Goal: Transaction & Acquisition: Download file/media

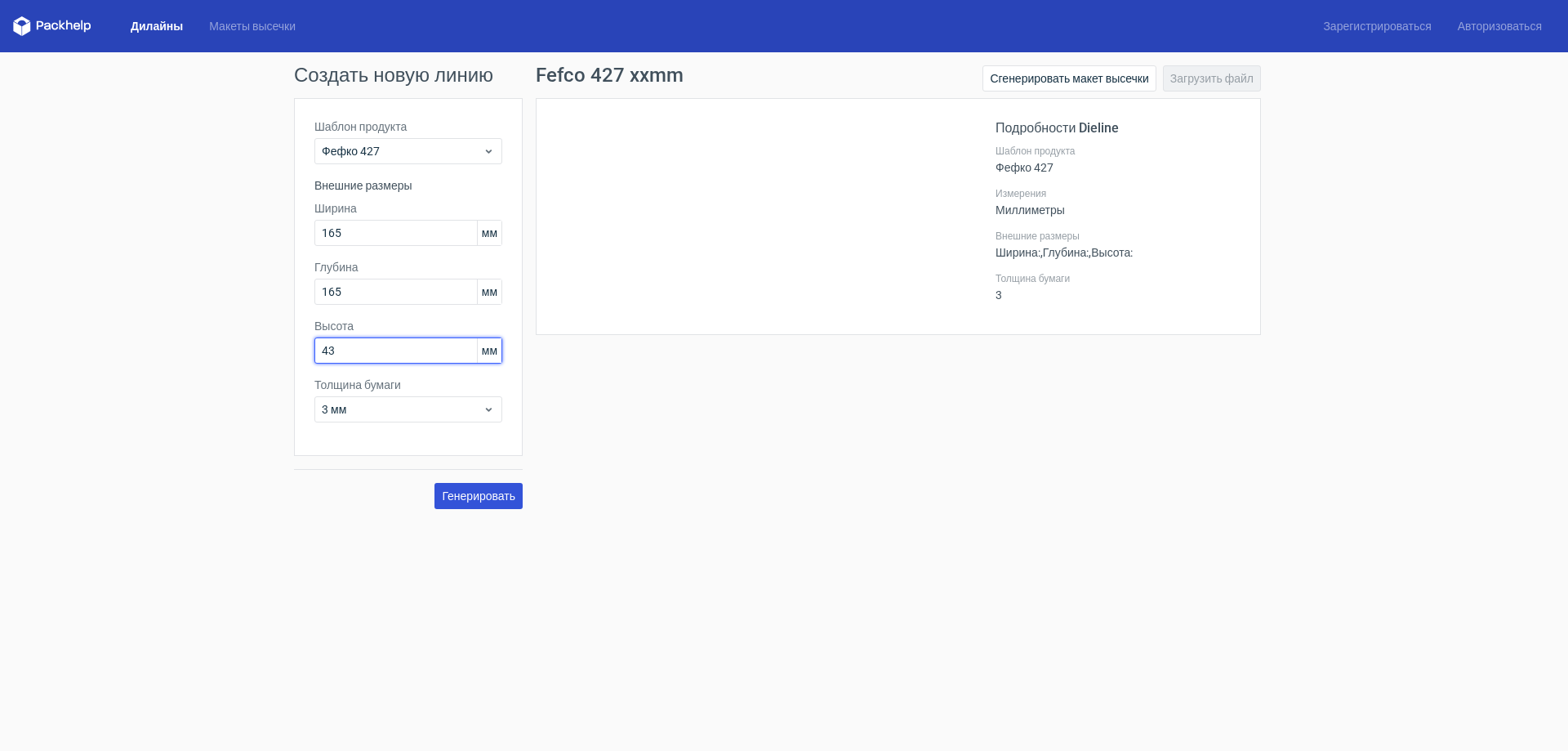
type input "43"
click at [485, 497] on font "Генерировать" at bounding box center [478, 495] width 73 height 13
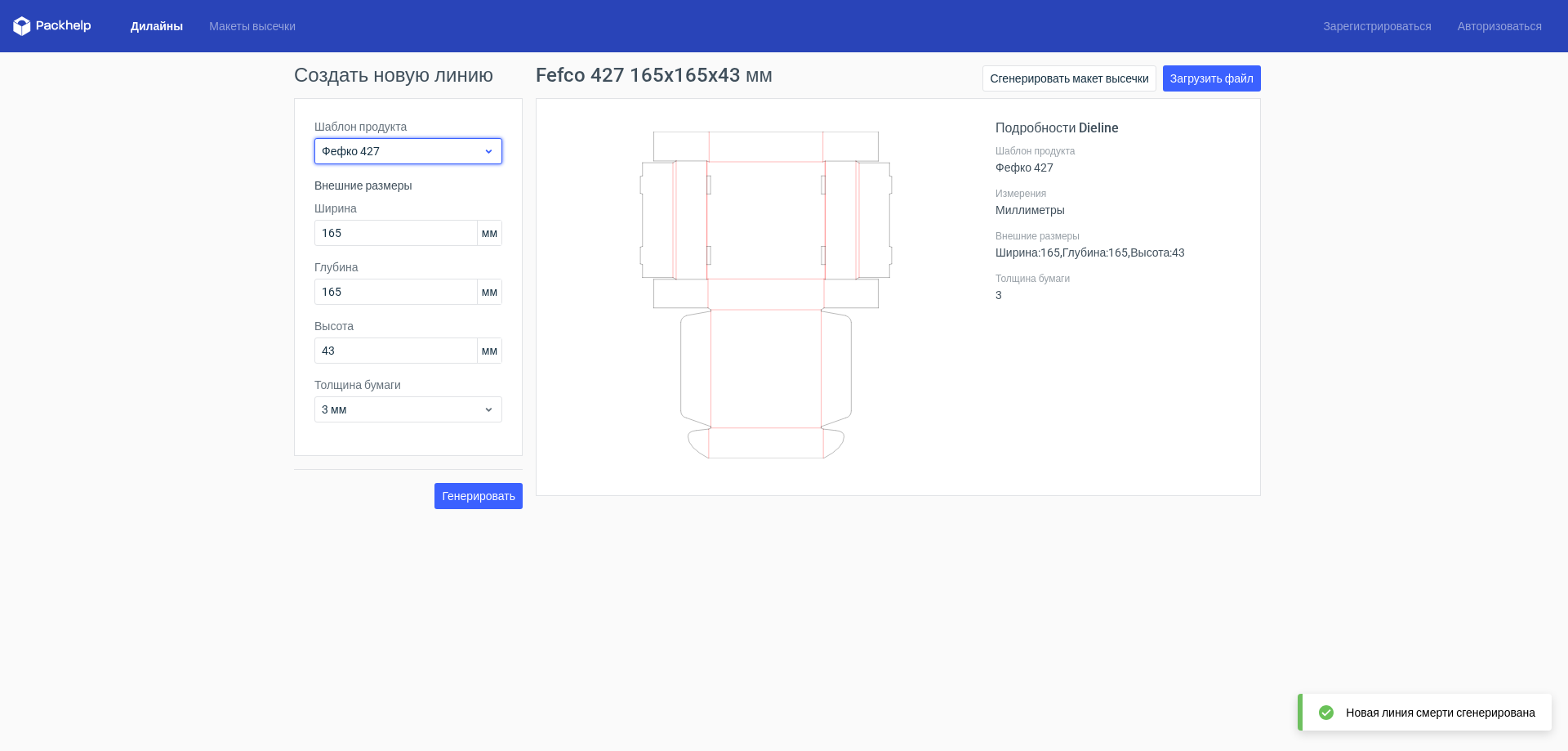
click at [492, 149] on icon at bounding box center [489, 151] width 12 height 13
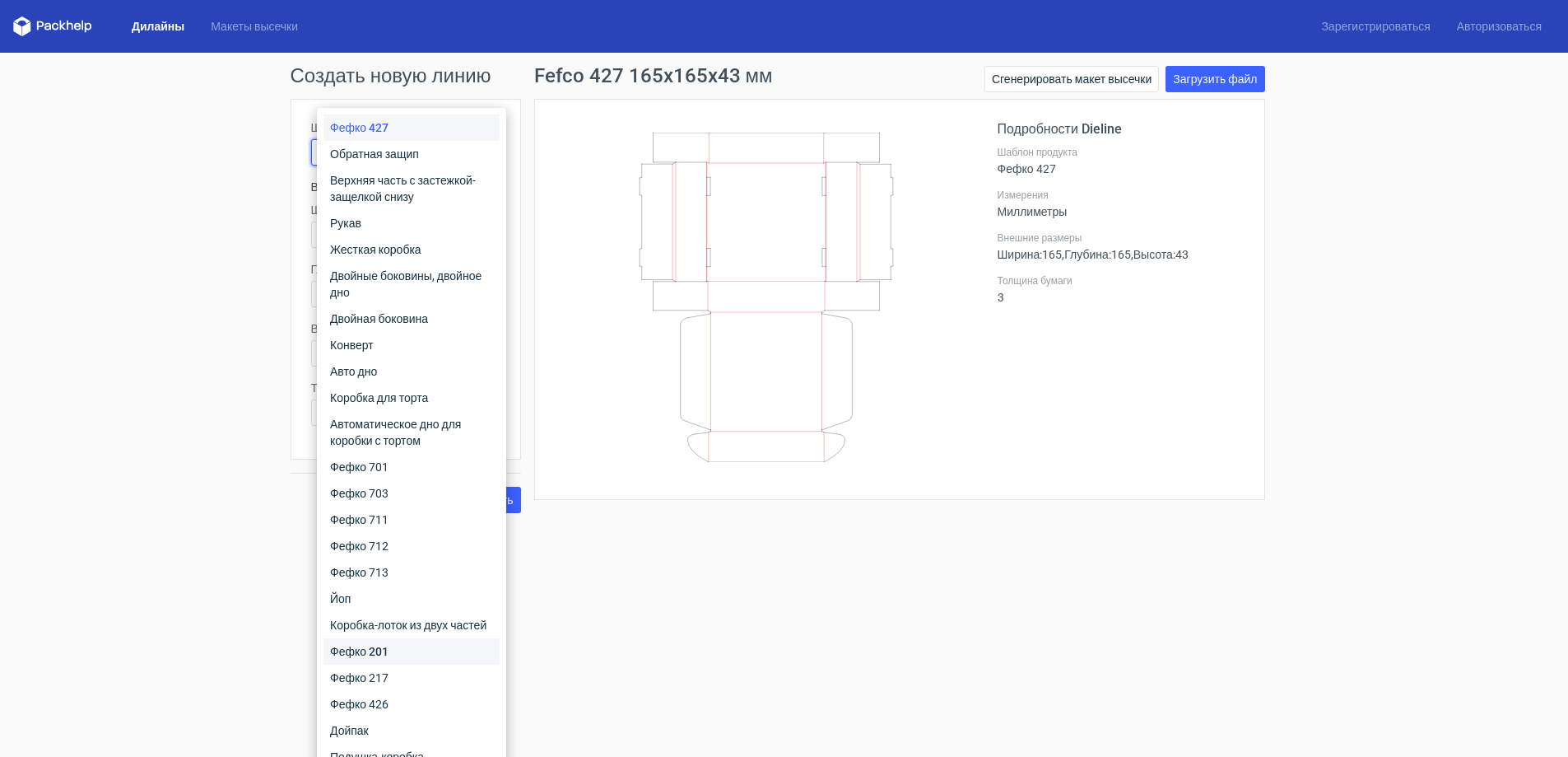
click at [375, 653] on font "Фефко 201" at bounding box center [359, 650] width 58 height 13
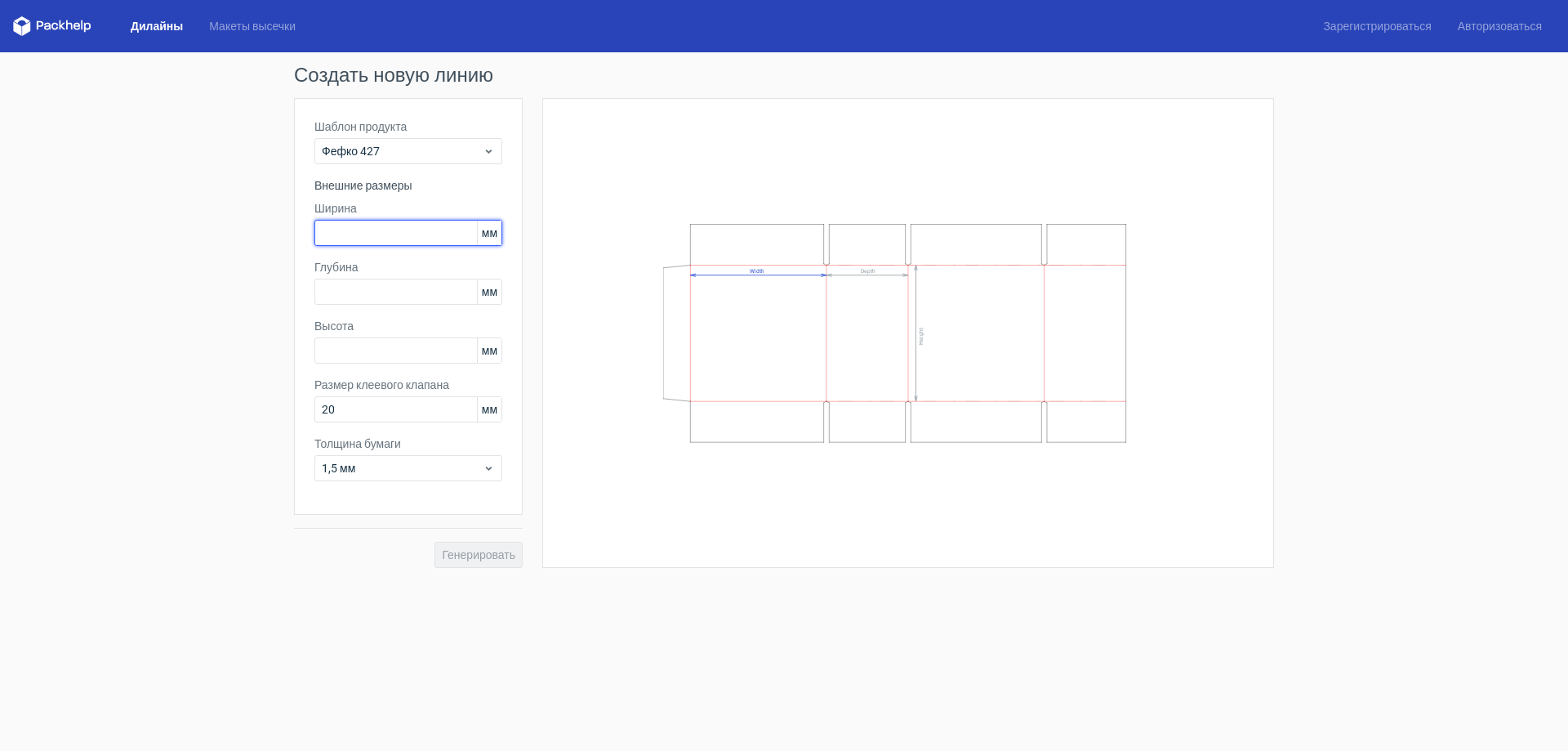
click at [391, 234] on input "text" at bounding box center [408, 233] width 188 height 26
type input "165"
click at [403, 293] on input "text" at bounding box center [408, 292] width 188 height 26
type input "165"
click at [393, 359] on input "text" at bounding box center [408, 350] width 188 height 26
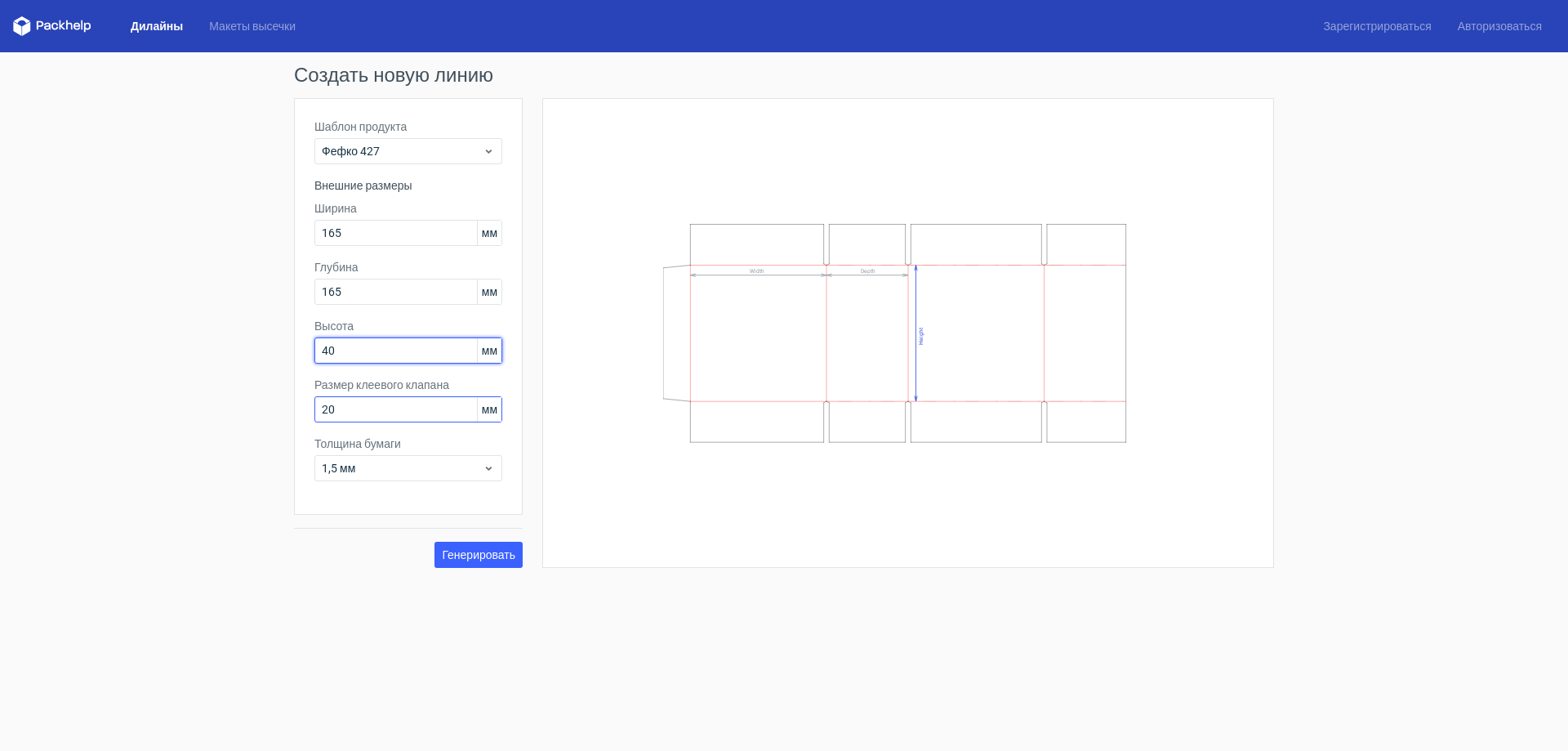
type input "40"
click at [441, 409] on input "20" at bounding box center [408, 410] width 188 height 26
drag, startPoint x: 328, startPoint y: 406, endPoint x: 320, endPoint y: 414, distance: 11.3
click at [320, 410] on input "20" at bounding box center [408, 410] width 188 height 26
click at [395, 343] on input "40" at bounding box center [408, 350] width 188 height 26
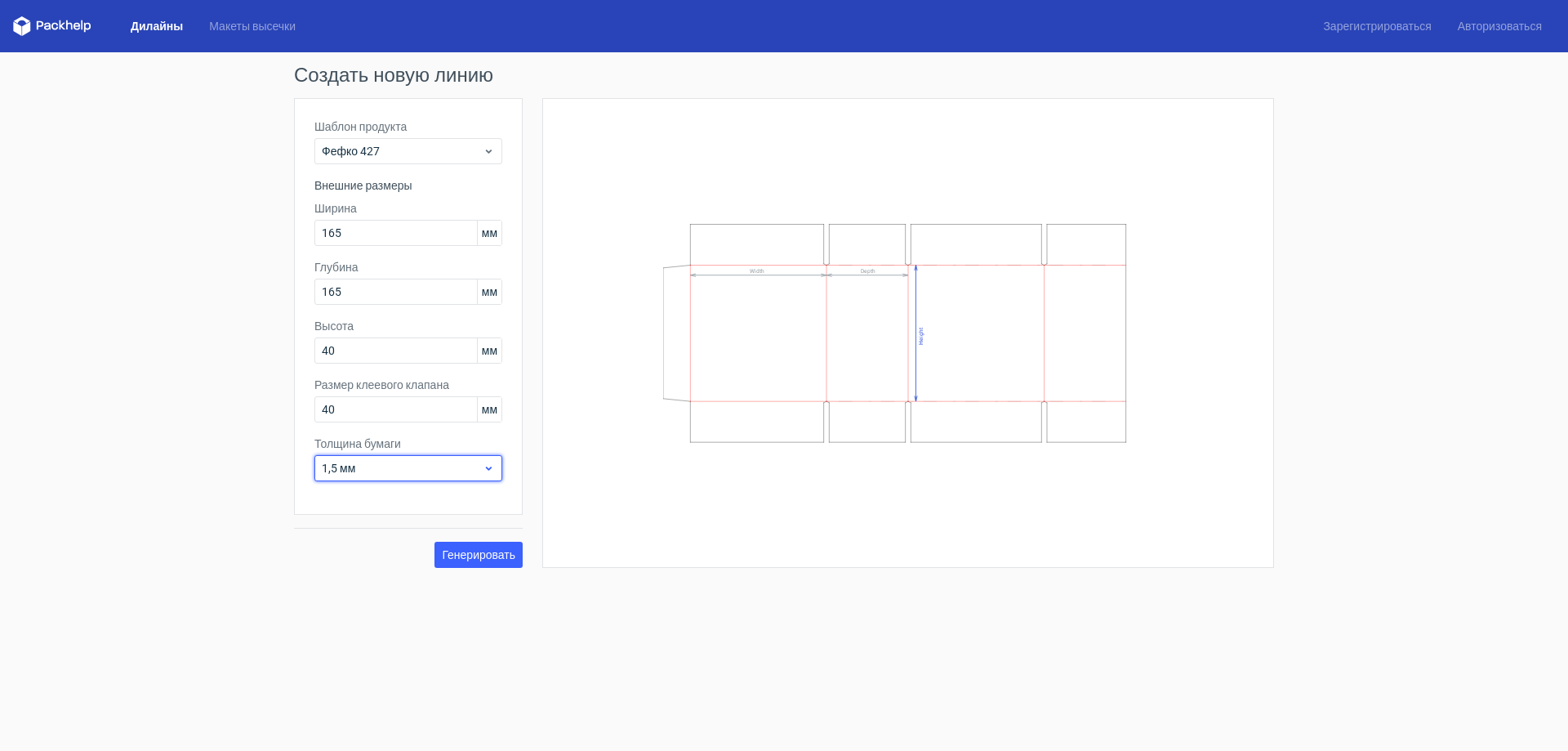
click at [470, 464] on span "1,5 мм" at bounding box center [402, 468] width 161 height 17
click at [361, 606] on div "3 мм" at bounding box center [409, 609] width 175 height 26
click at [396, 350] on input "40" at bounding box center [408, 350] width 188 height 26
click at [429, 467] on span "1,5 мм" at bounding box center [402, 468] width 161 height 17
click at [340, 608] on font "3 мм" at bounding box center [340, 608] width 24 height 13
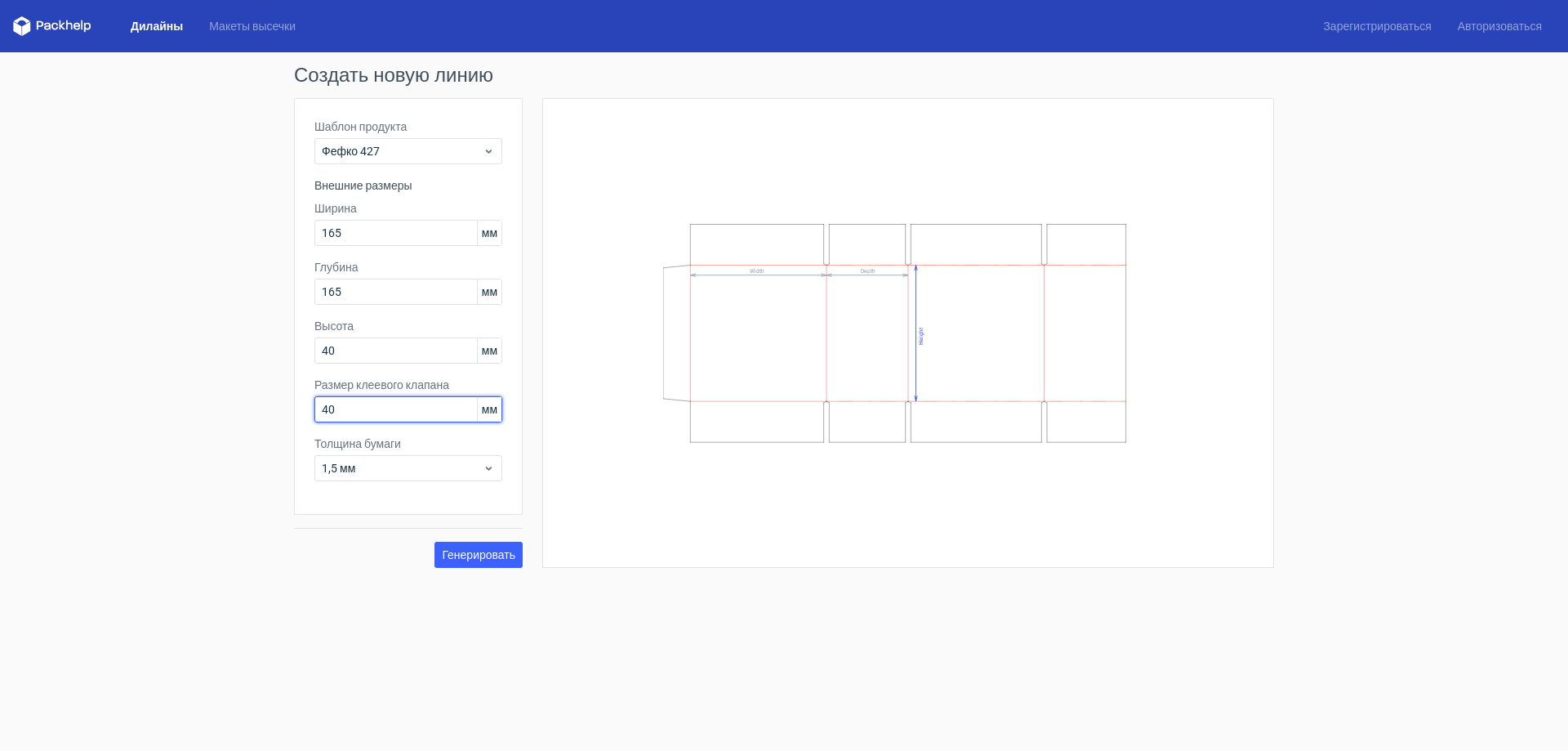
drag, startPoint x: 340, startPoint y: 411, endPoint x: 287, endPoint y: 408, distance: 53.1
click at [287, 408] on div "Создать новую линию Шаблон продукта Фефко 427 Внешние размеры Ширина 165 мм Глу…" at bounding box center [784, 316] width 1568 height 528
type input "36"
click at [499, 469] on div "1,5 мм" at bounding box center [408, 468] width 188 height 26
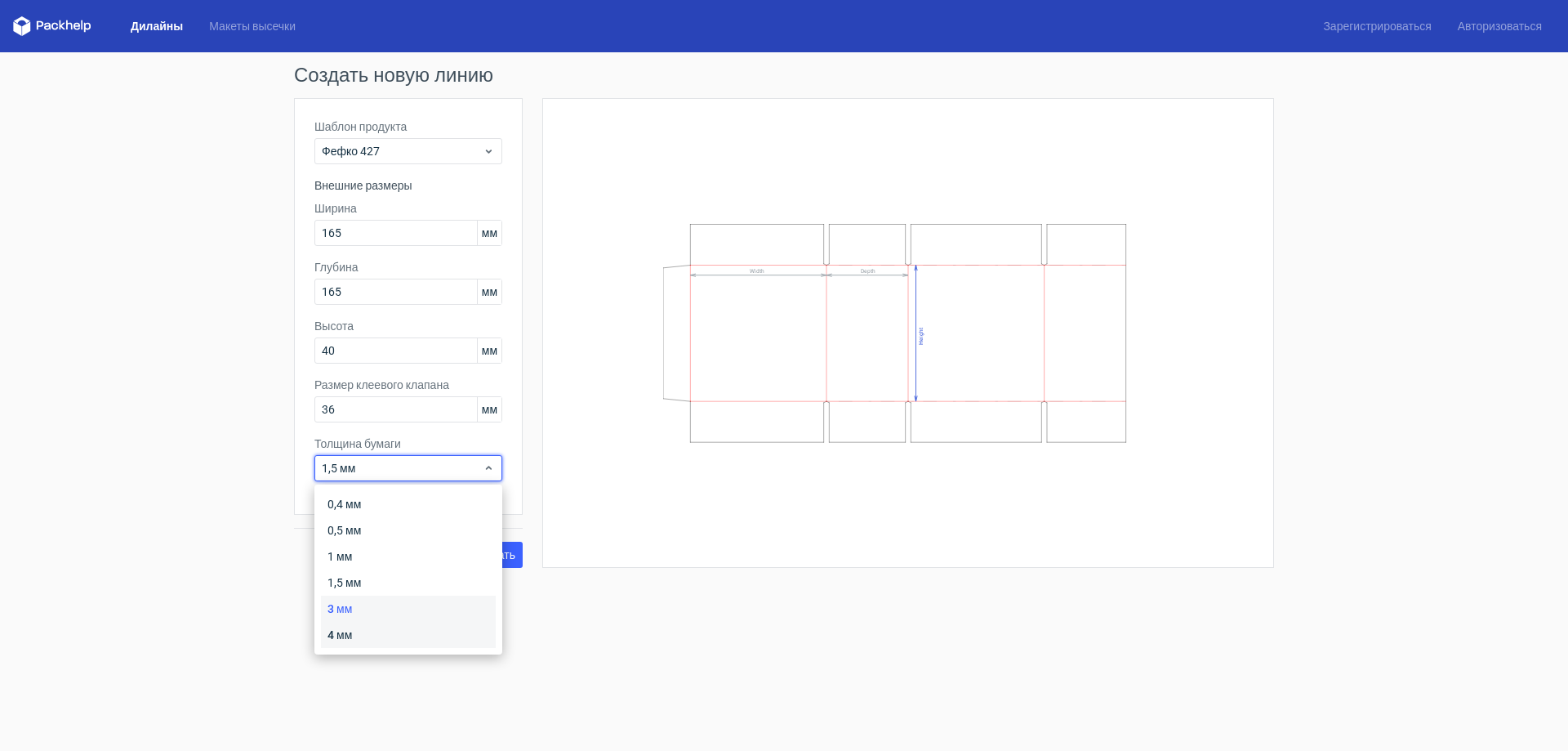
click at [352, 630] on font "4 мм" at bounding box center [340, 634] width 24 height 13
drag, startPoint x: 410, startPoint y: 469, endPoint x: 391, endPoint y: 484, distance: 24.2
click at [409, 469] on span "1,5 мм" at bounding box center [402, 468] width 161 height 17
click at [354, 605] on div "3 мм" at bounding box center [409, 609] width 175 height 26
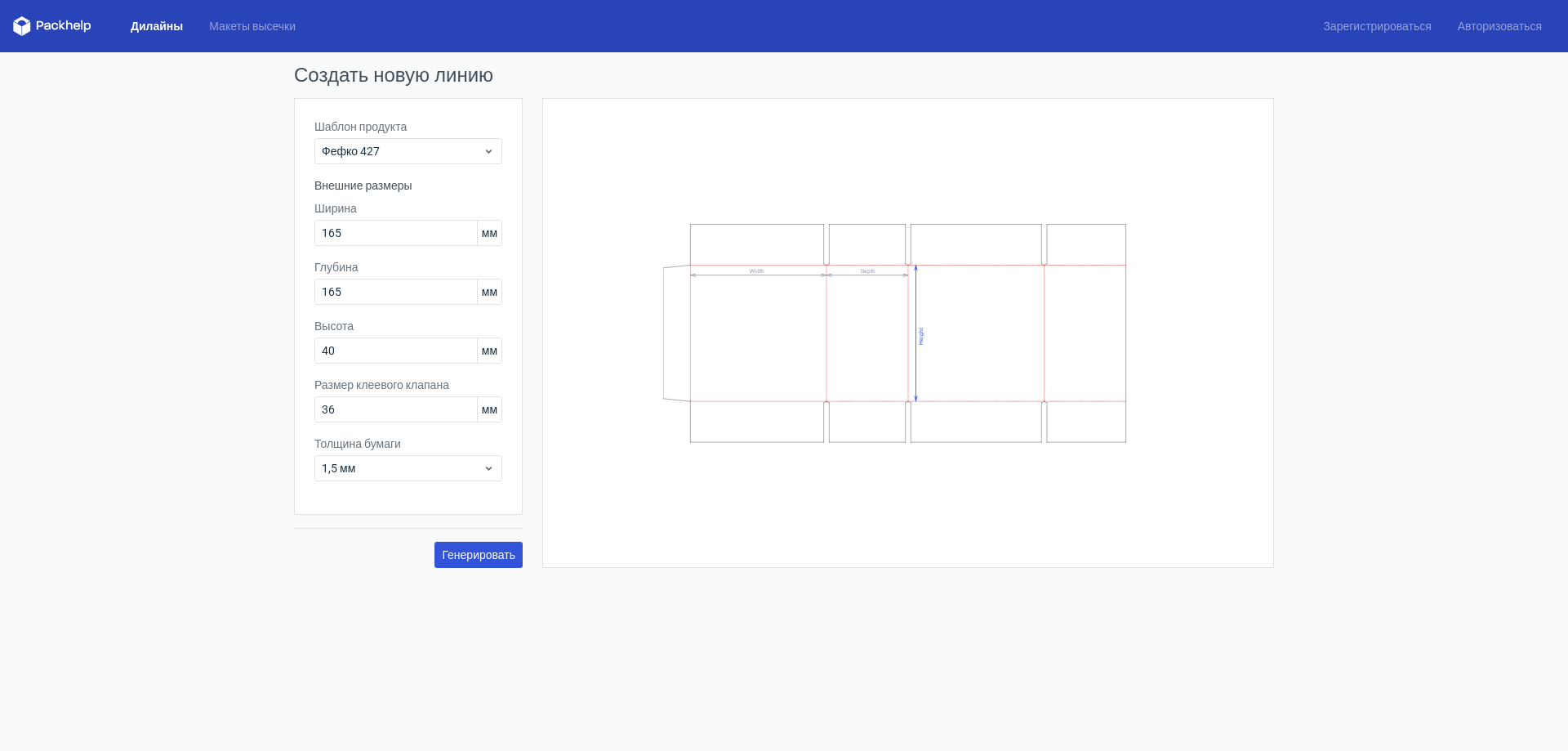
click at [478, 550] on font "Генерировать" at bounding box center [478, 555] width 73 height 13
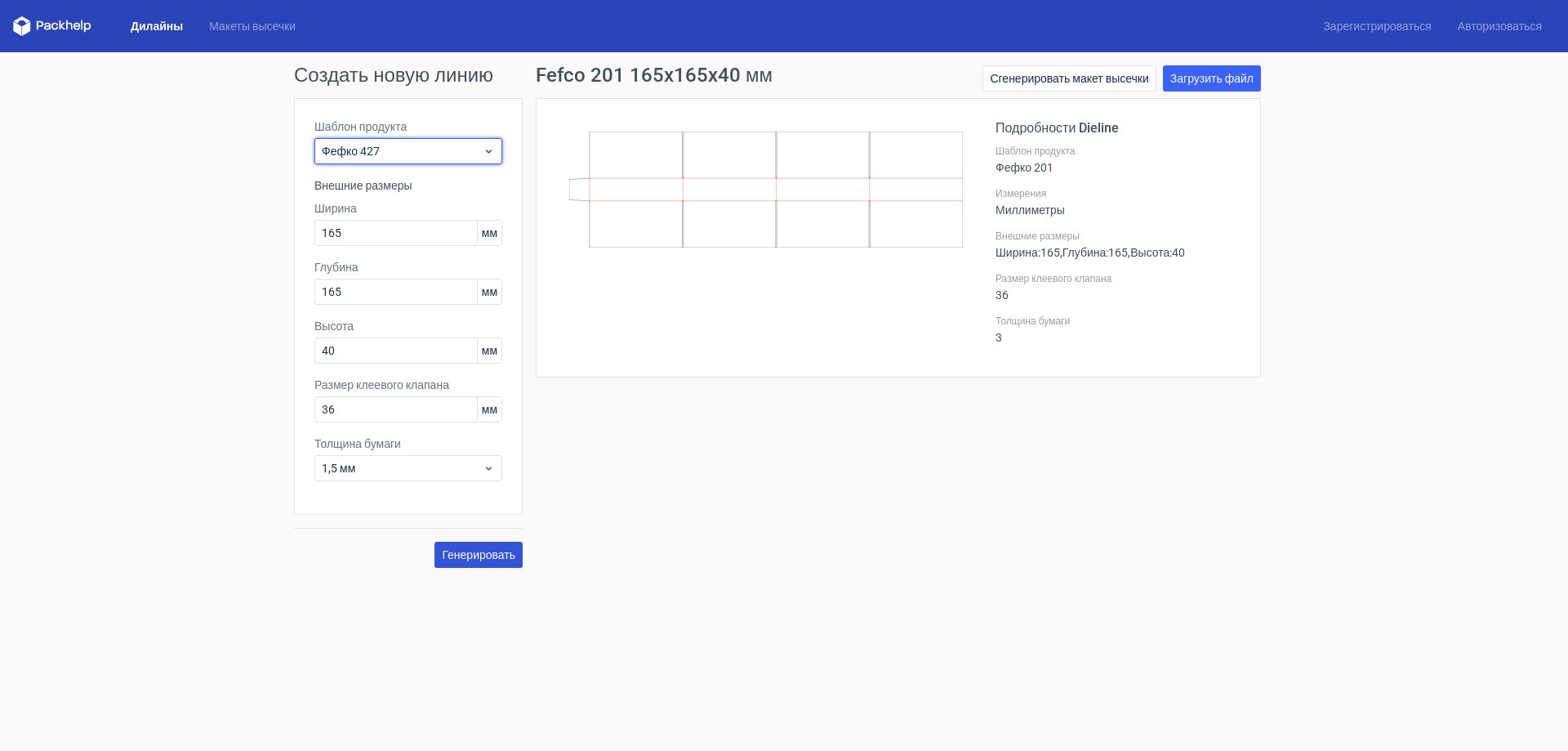
click at [494, 151] on icon at bounding box center [489, 151] width 12 height 13
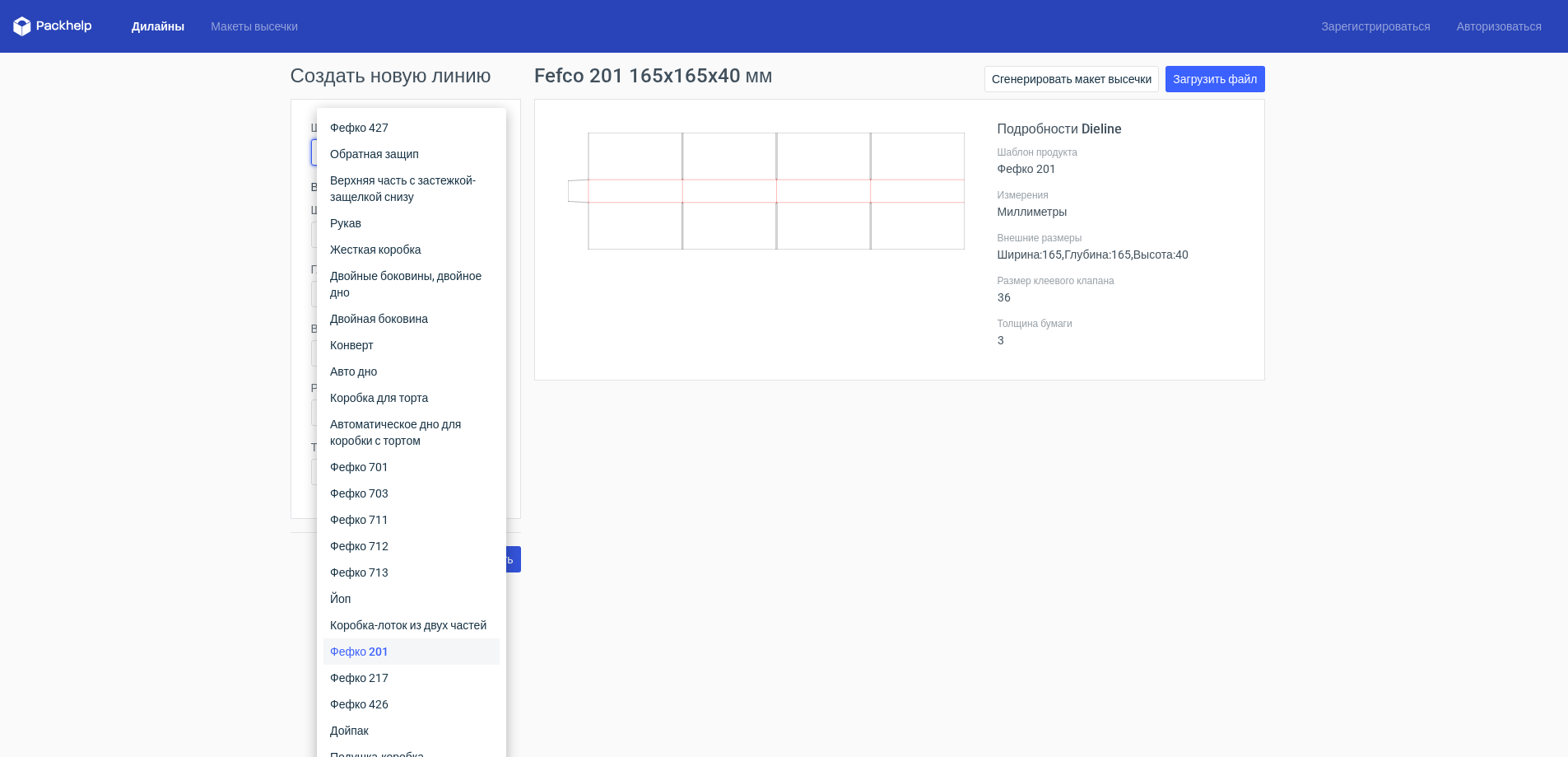
click at [369, 652] on font "Фефко 201" at bounding box center [359, 650] width 58 height 13
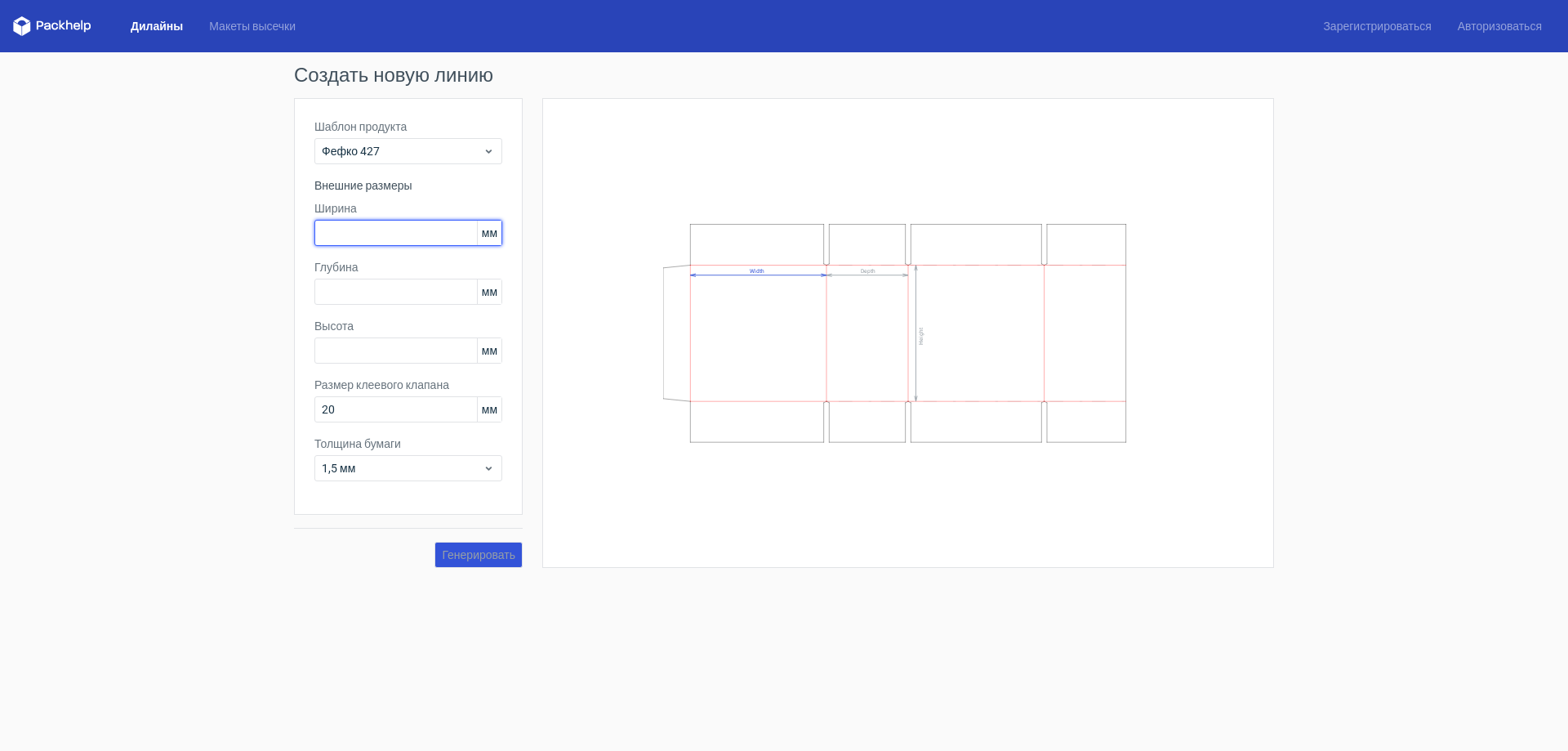
click at [437, 230] on input "text" at bounding box center [408, 233] width 188 height 26
type input "165"
click at [391, 298] on input "text" at bounding box center [408, 292] width 188 height 26
click at [380, 348] on input "text" at bounding box center [408, 350] width 188 height 26
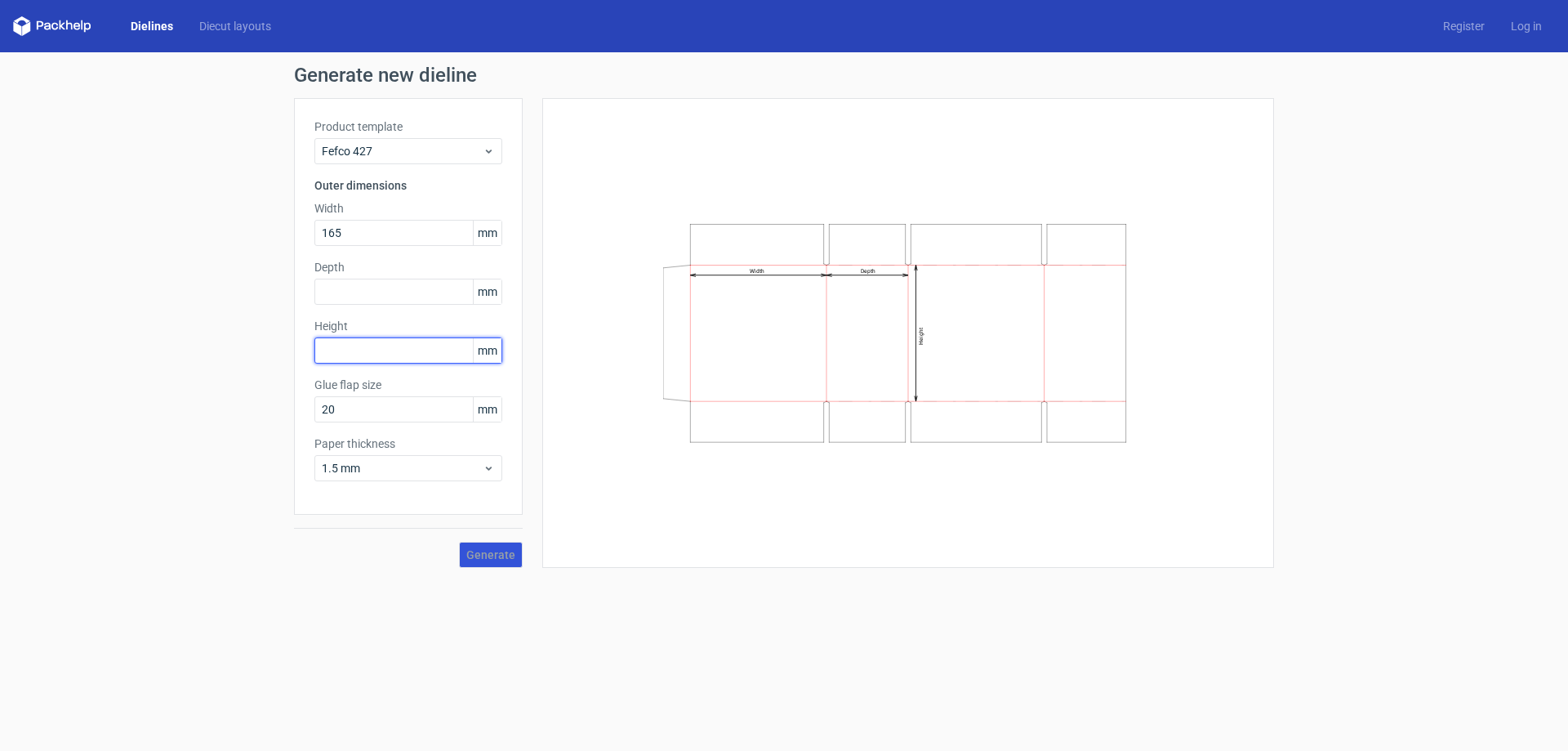
click at [361, 354] on input "text" at bounding box center [408, 350] width 188 height 26
type input "165"
click at [361, 287] on input "text" at bounding box center [408, 292] width 188 height 26
type input "40"
click at [382, 399] on input "20" at bounding box center [408, 410] width 188 height 26
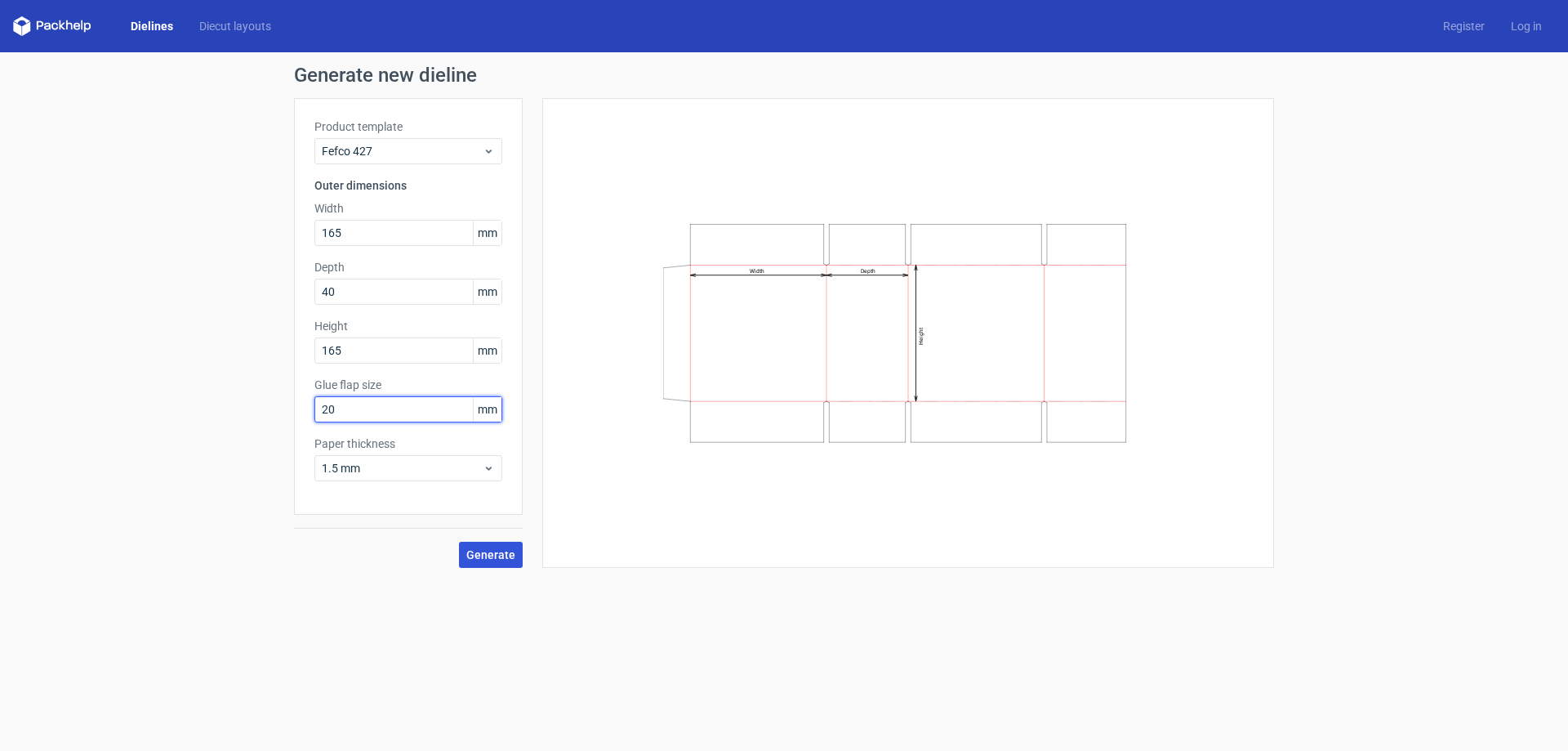
drag, startPoint x: 365, startPoint y: 410, endPoint x: 284, endPoint y: 408, distance: 81.0
click at [284, 408] on div "Generate new dieline Product template Fefco 427 Outer dimensions Width 165 mm D…" at bounding box center [784, 316] width 1568 height 528
type input "36"
click at [388, 465] on span "1.5 mm" at bounding box center [402, 468] width 161 height 17
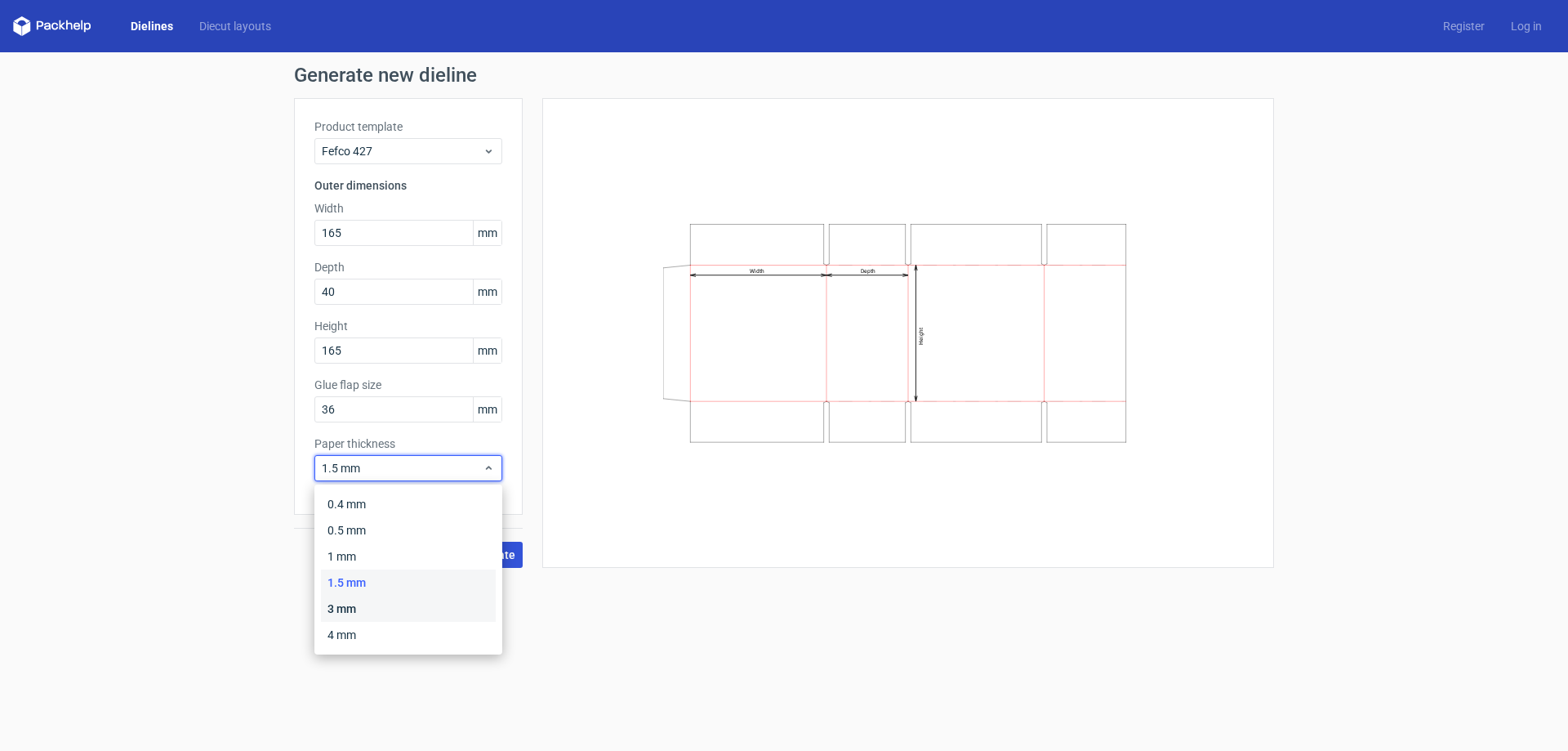
click at [370, 608] on div "3 mm" at bounding box center [409, 609] width 175 height 26
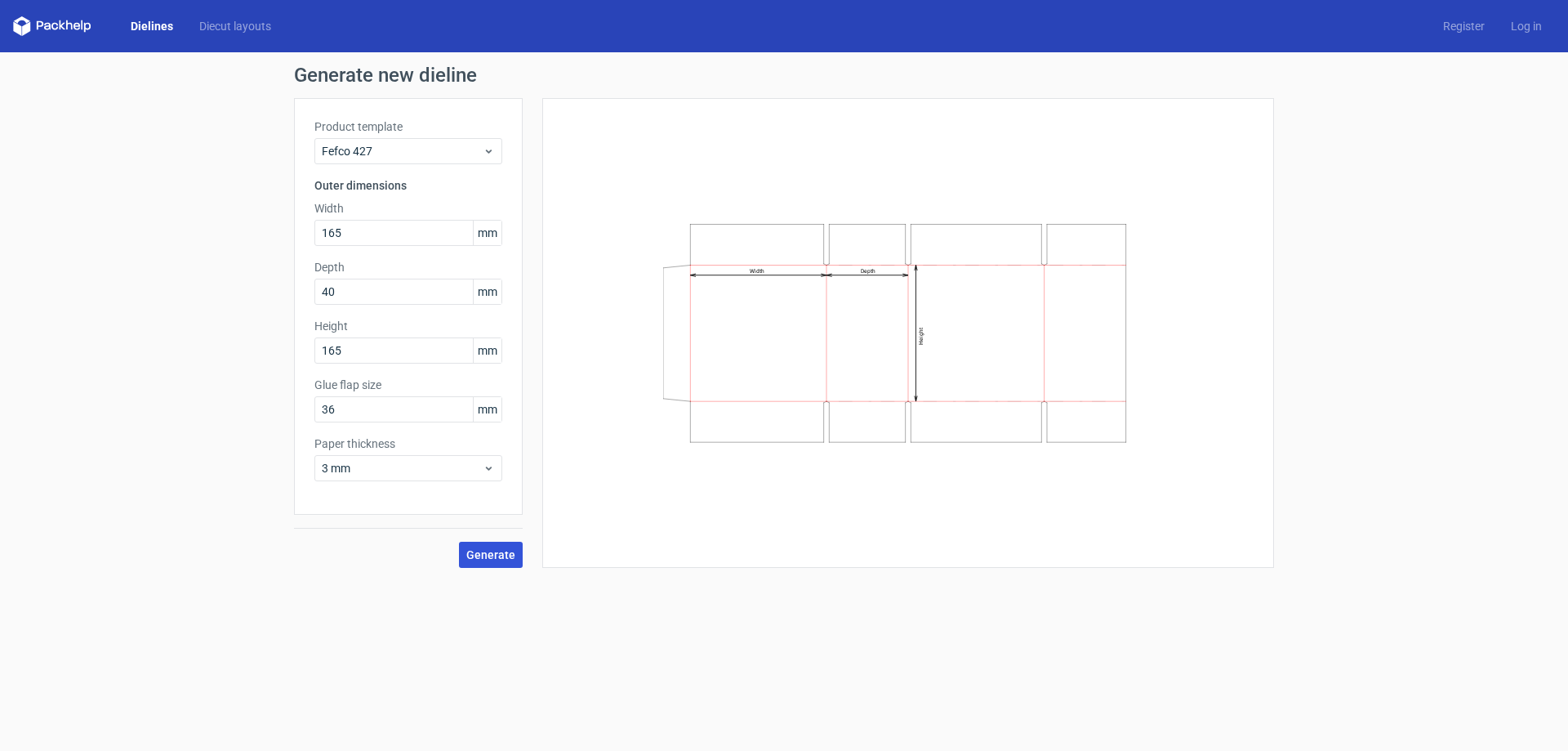
click at [493, 552] on span "Generate" at bounding box center [491, 555] width 49 height 11
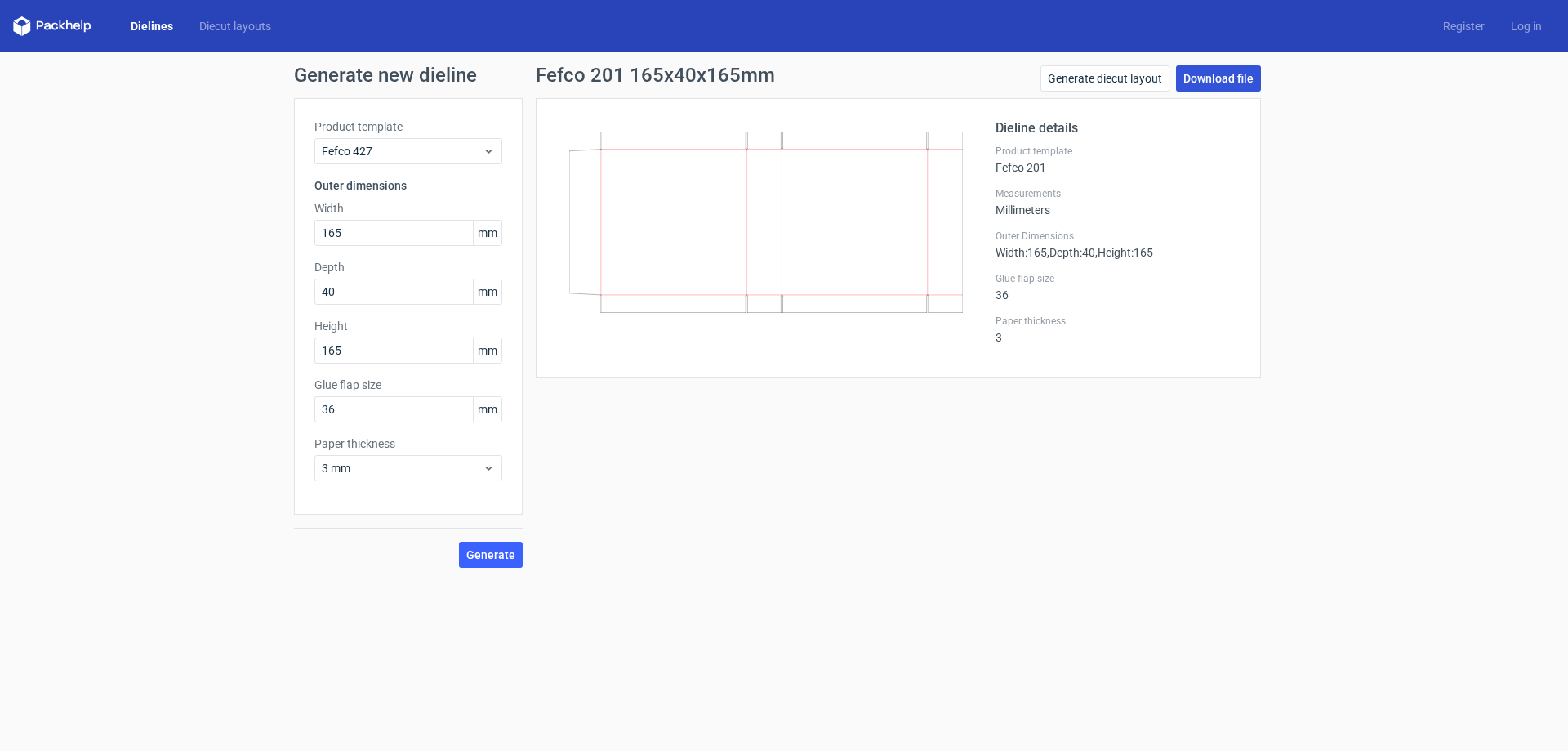
click at [1231, 78] on link "Download file" at bounding box center [1218, 79] width 85 height 26
click at [345, 410] on input "36" at bounding box center [408, 410] width 188 height 26
drag, startPoint x: 351, startPoint y: 409, endPoint x: 316, endPoint y: 410, distance: 35.0
click at [316, 410] on input "36" at bounding box center [408, 410] width 188 height 26
